Goal: Information Seeking & Learning: Learn about a topic

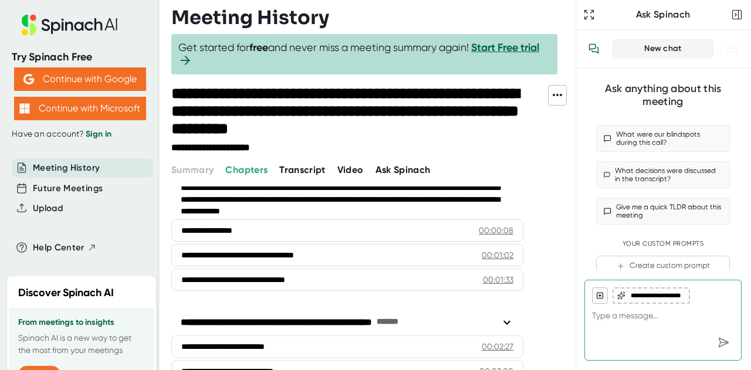
scroll to position [85, 0]
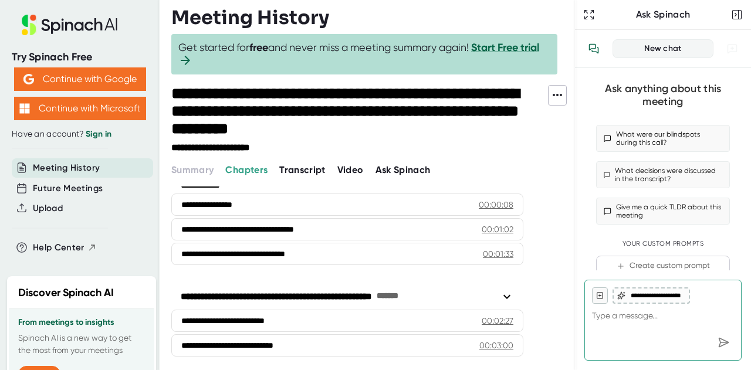
click at [298, 168] on span "Transcript" at bounding box center [302, 169] width 46 height 11
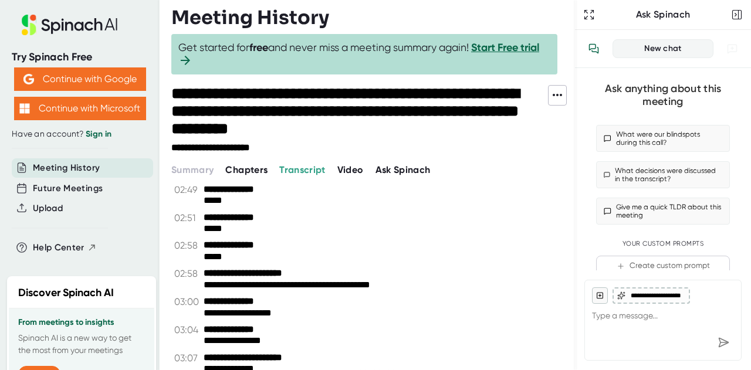
scroll to position [1049, 0]
